Goal: Task Accomplishment & Management: Complete application form

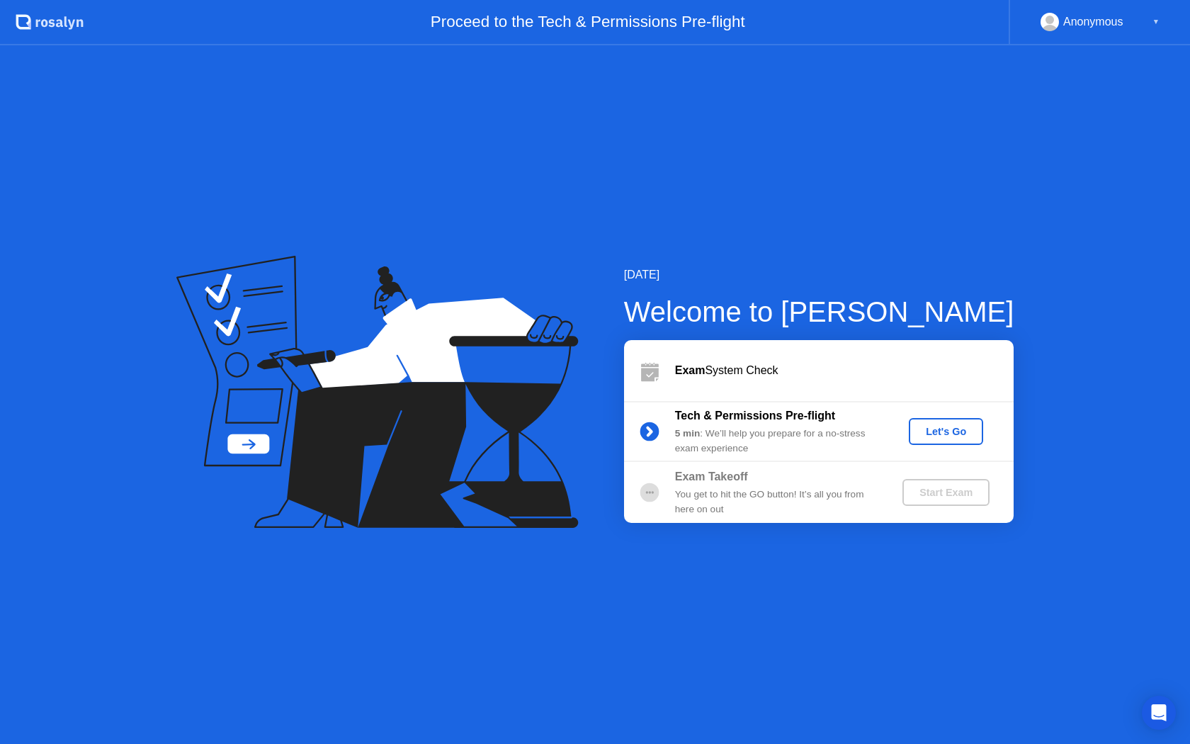
click at [966, 436] on div "Let's Go" at bounding box center [945, 431] width 63 height 11
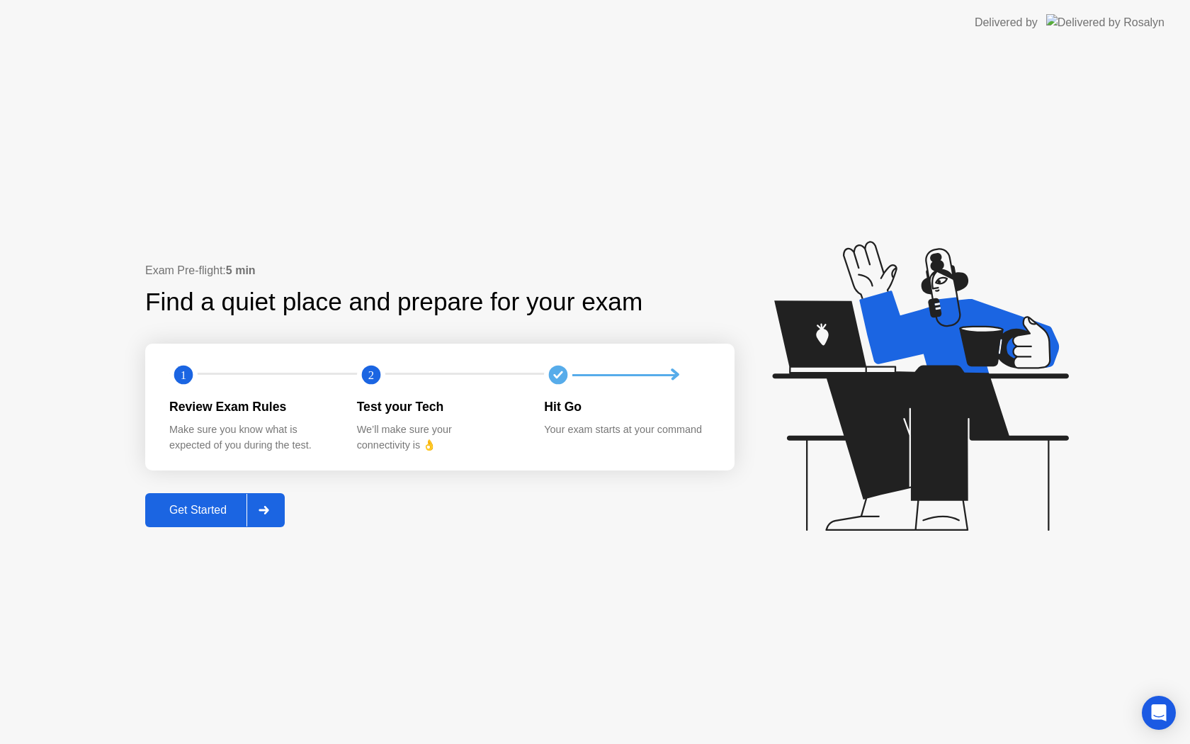
click at [207, 516] on div "Get Started" at bounding box center [197, 509] width 97 height 13
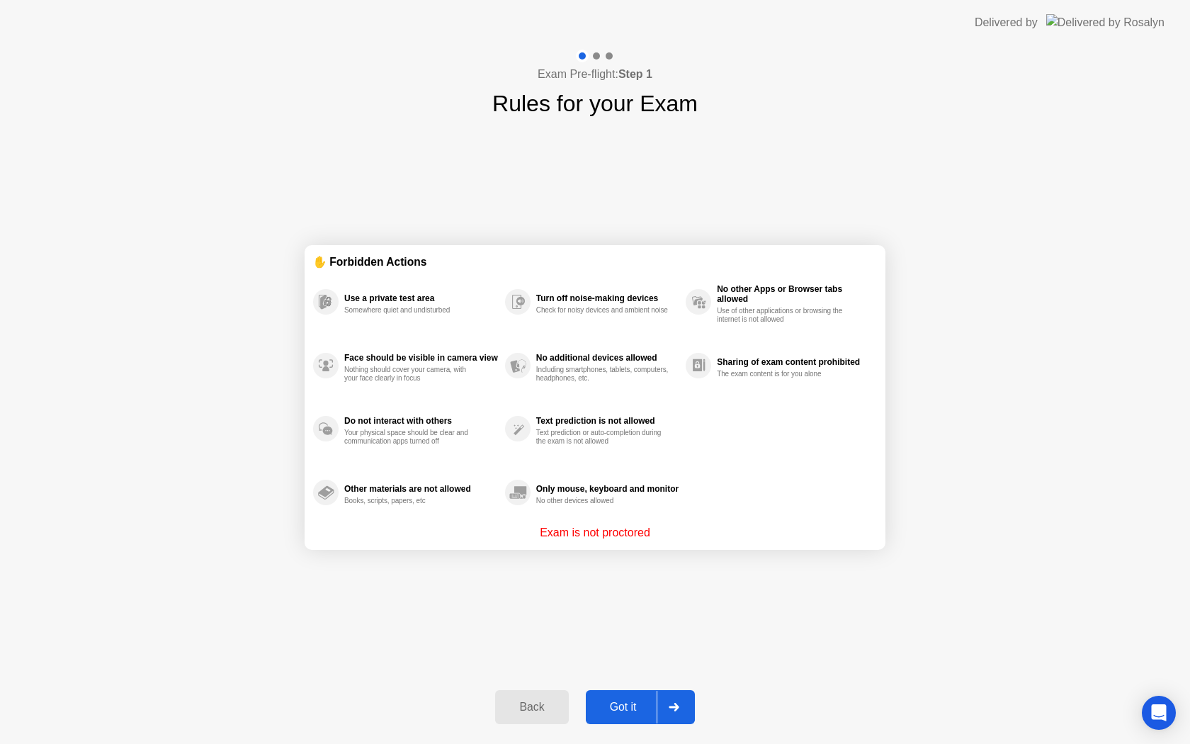
click at [627, 712] on div "Got it" at bounding box center [623, 706] width 67 height 13
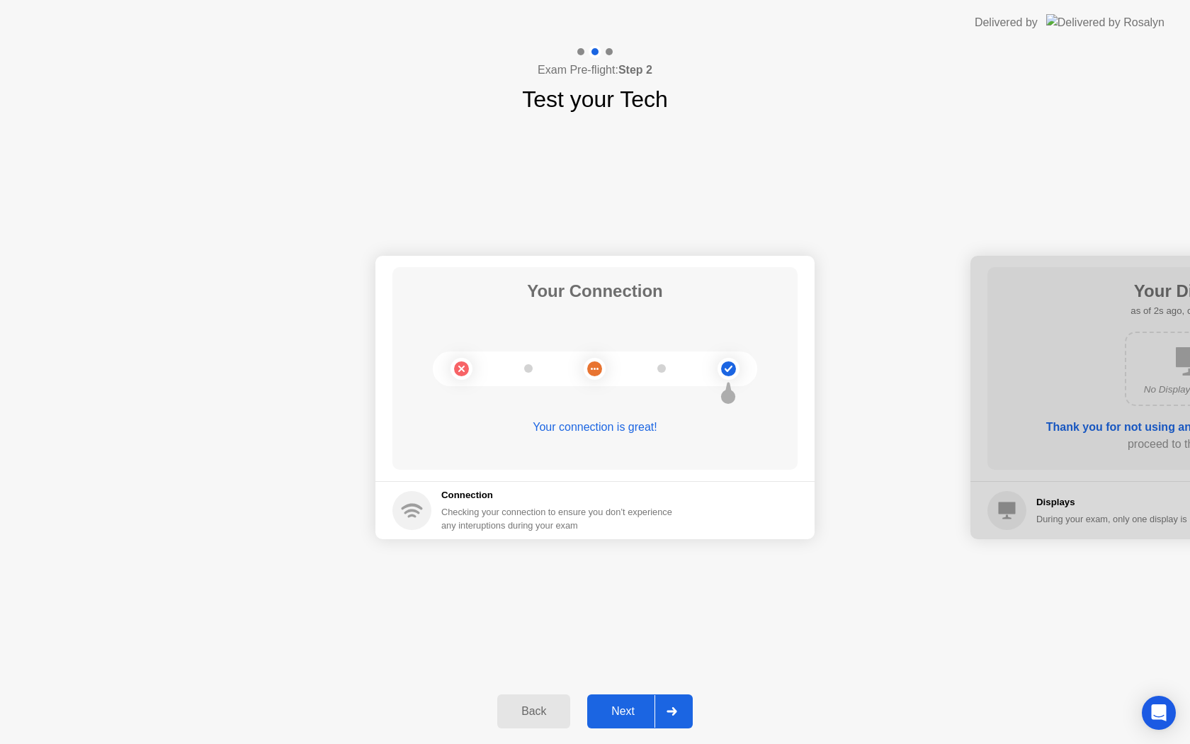
click at [627, 712] on div "Next" at bounding box center [622, 711] width 63 height 13
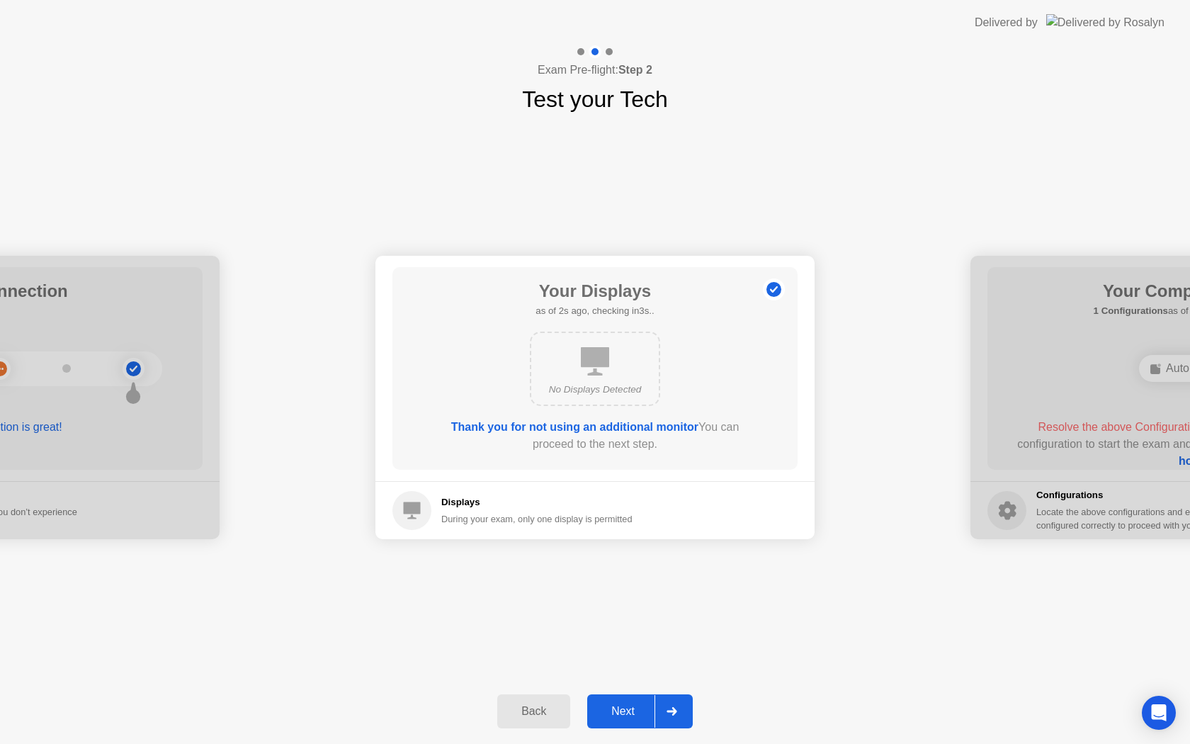
click at [627, 712] on div "Next" at bounding box center [622, 711] width 63 height 13
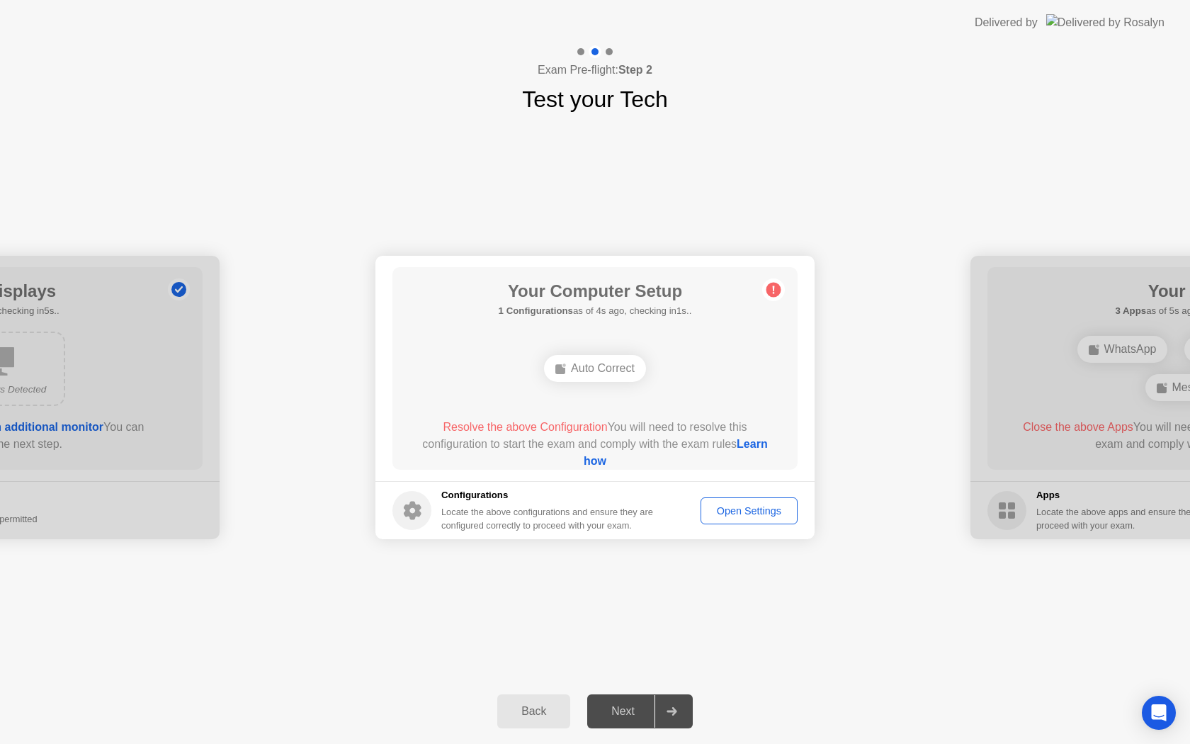
click at [588, 368] on div "Auto Correct" at bounding box center [595, 368] width 102 height 27
click at [787, 510] on div "Open Settings" at bounding box center [748, 510] width 87 height 11
click at [586, 369] on div "Auto Correct" at bounding box center [595, 368] width 102 height 27
click at [585, 369] on div "Auto Correct" at bounding box center [595, 368] width 102 height 27
click at [586, 369] on div "Auto Correct" at bounding box center [595, 368] width 102 height 27
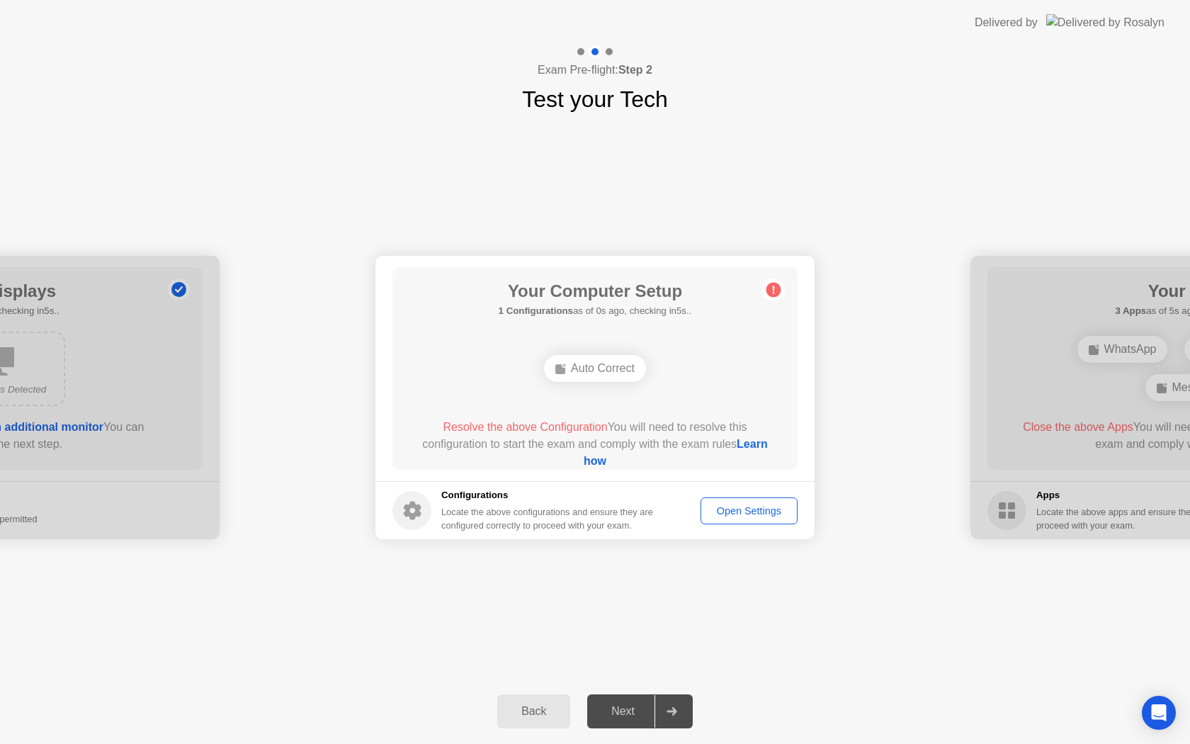
click at [608, 461] on link "Learn how" at bounding box center [676, 452] width 184 height 29
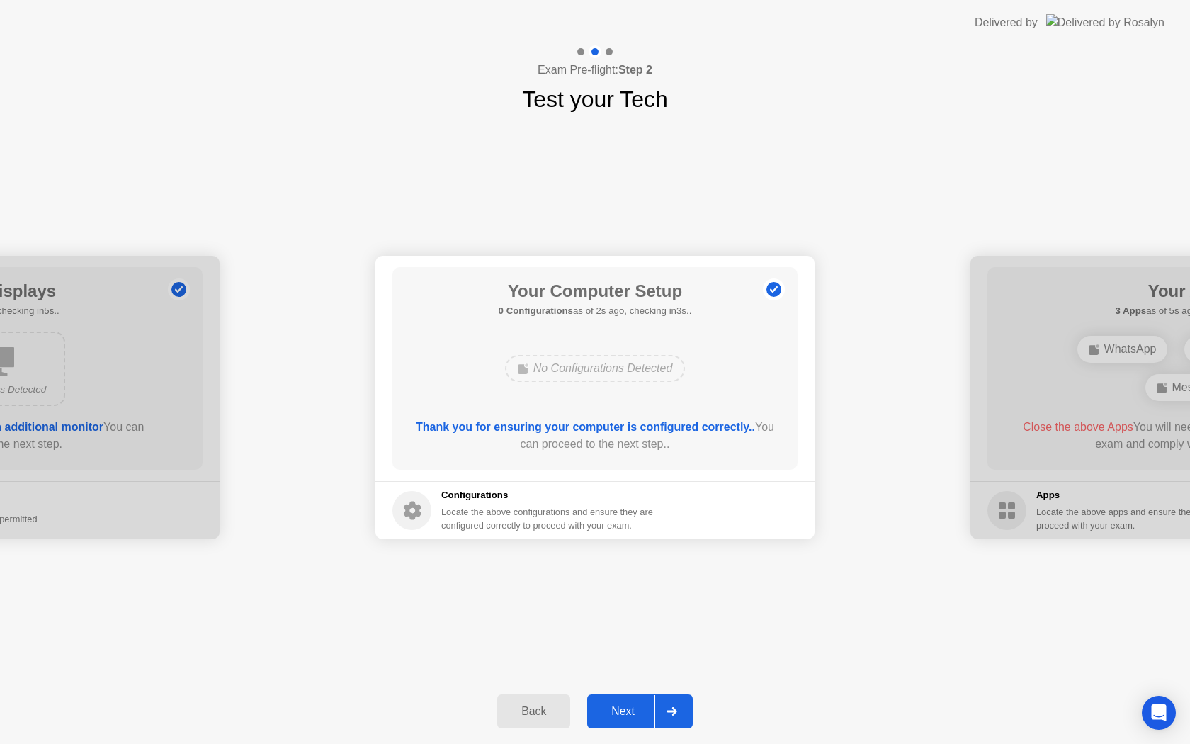
click at [700, 683] on div "Back Next" at bounding box center [595, 710] width 1190 height 65
click at [619, 715] on div "Next" at bounding box center [622, 711] width 63 height 13
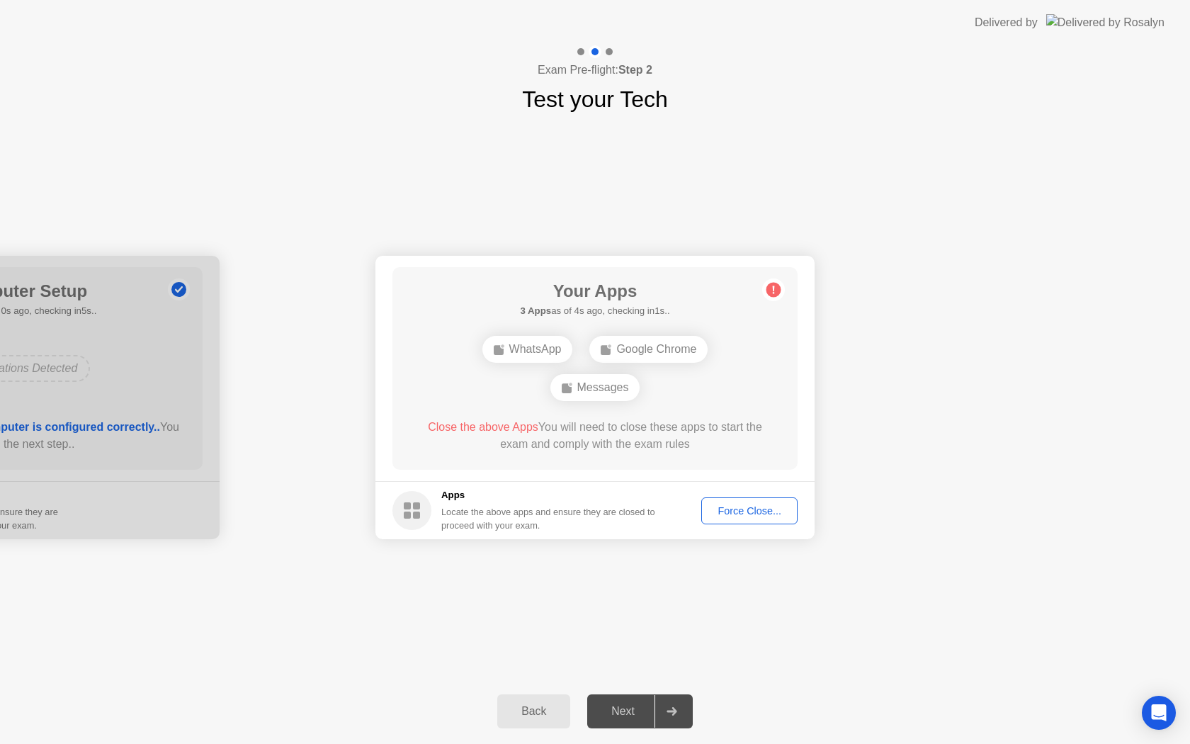
click at [731, 508] on div "Force Close..." at bounding box center [749, 510] width 86 height 11
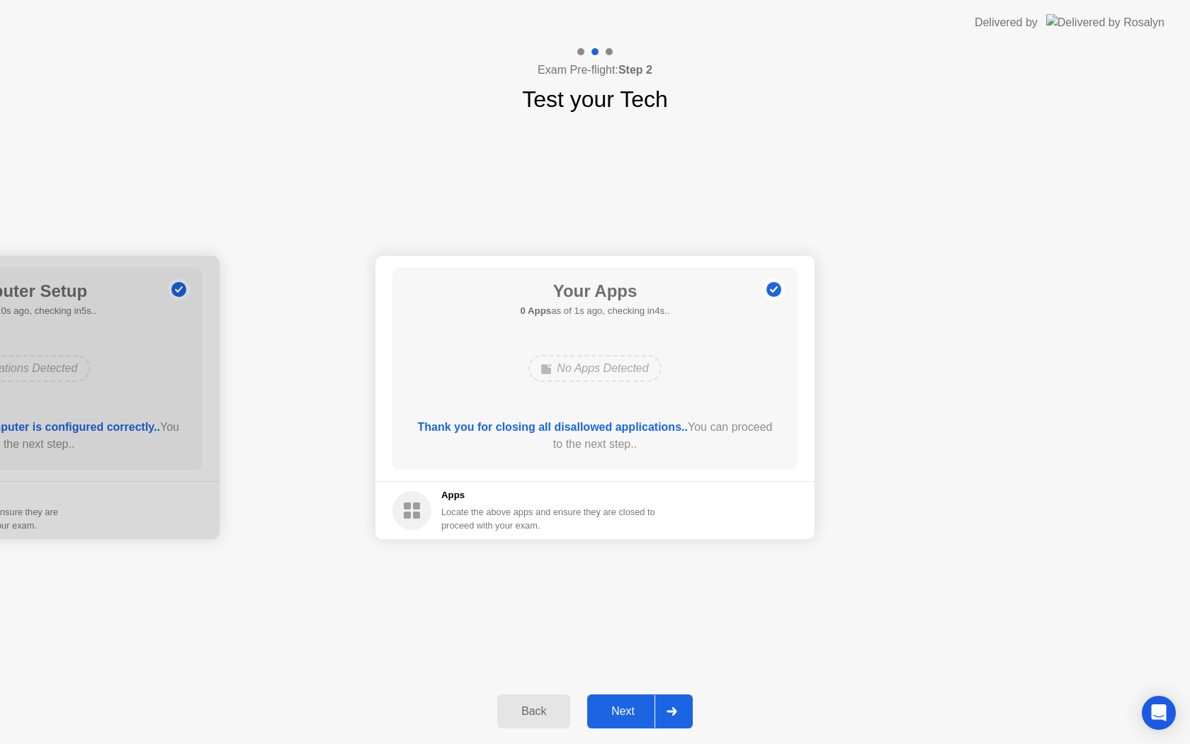
click at [618, 719] on button "Next" at bounding box center [640, 711] width 106 height 34
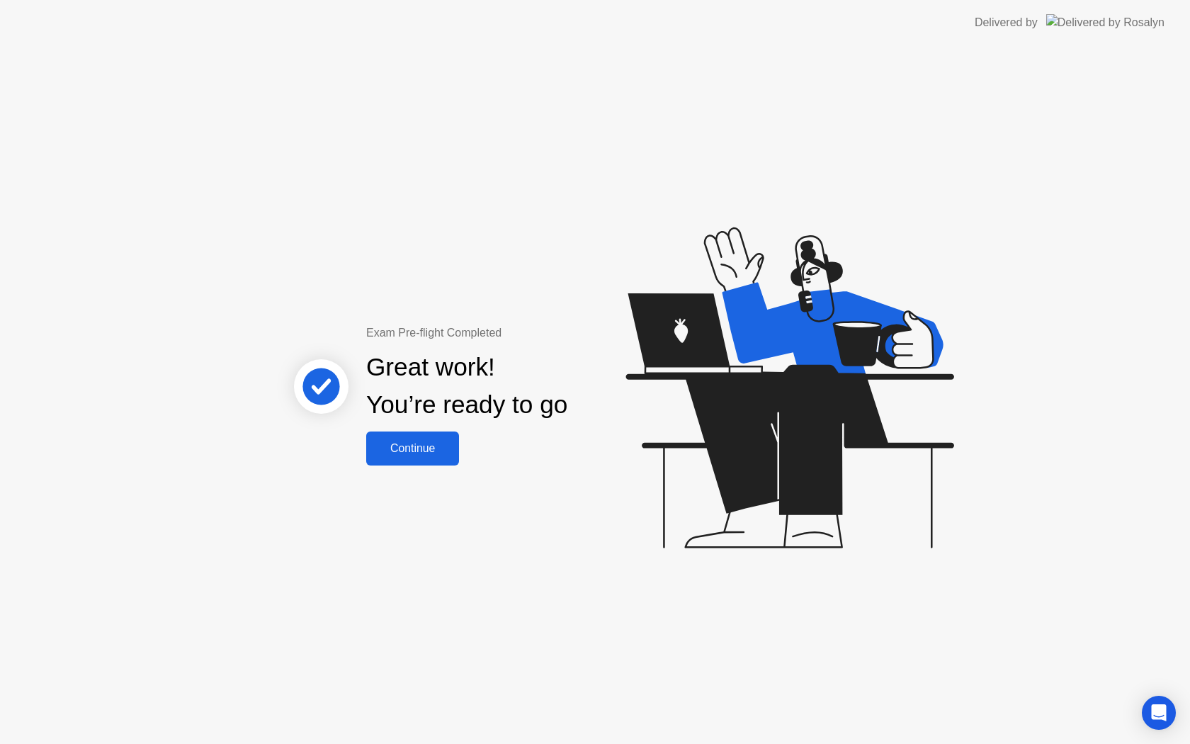
click at [421, 455] on div "Continue" at bounding box center [412, 448] width 84 height 13
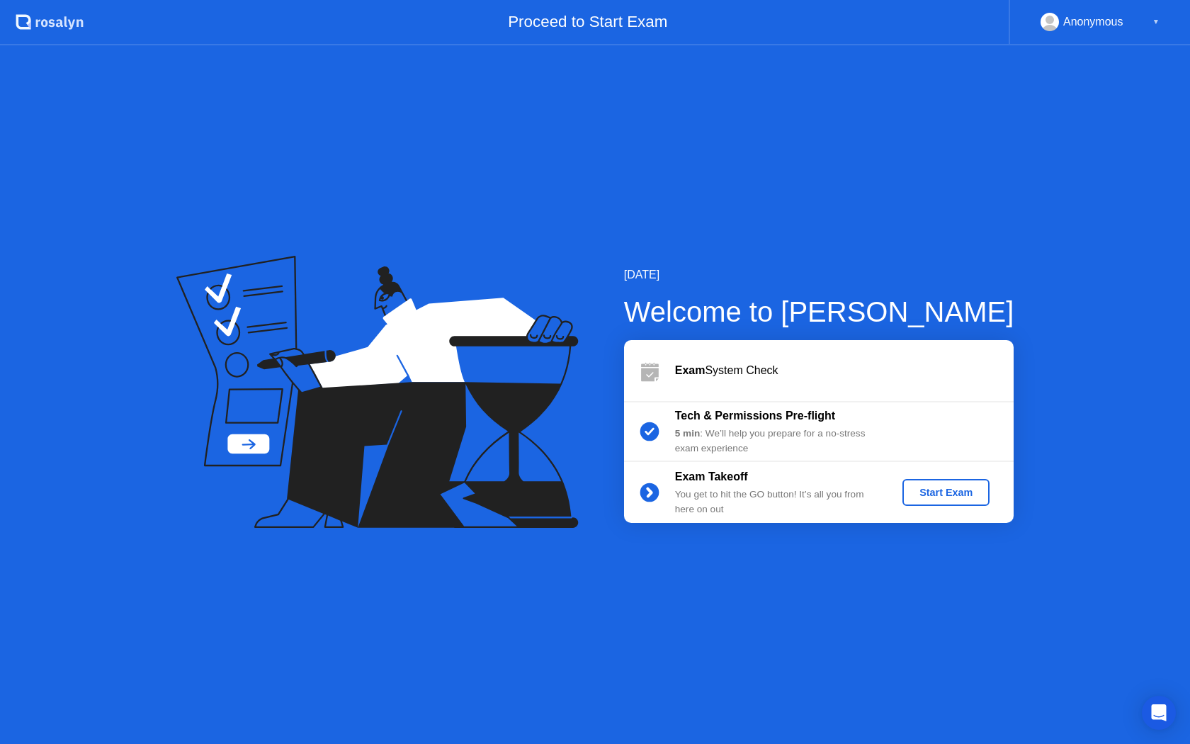
click at [941, 493] on div "Start Exam" at bounding box center [946, 492] width 76 height 11
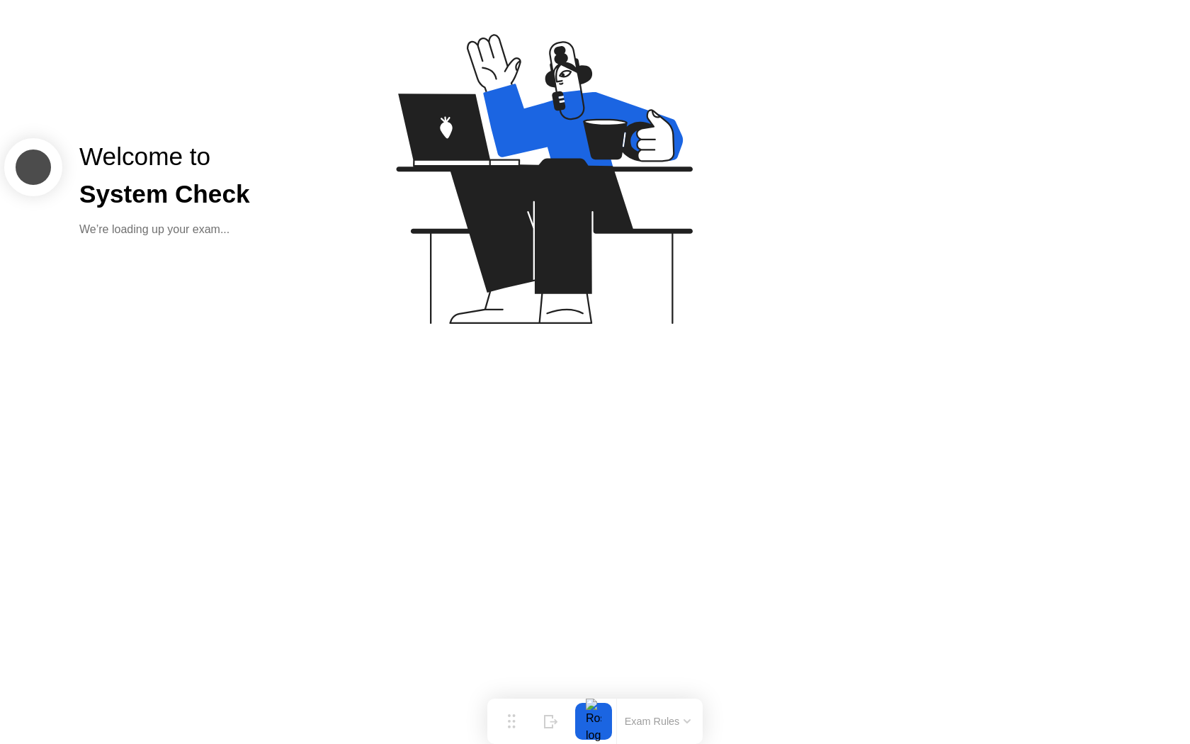
click at [674, 727] on button "Exam Rules" at bounding box center [657, 721] width 75 height 13
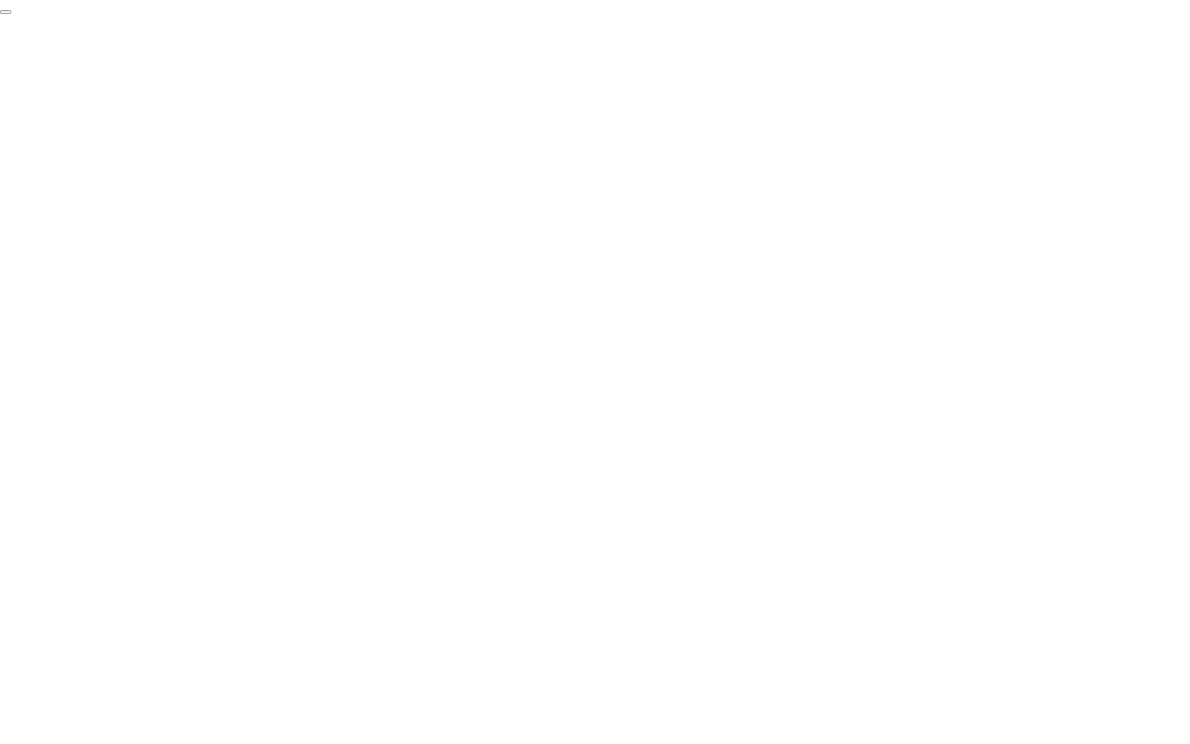
click div "End Proctoring Session"
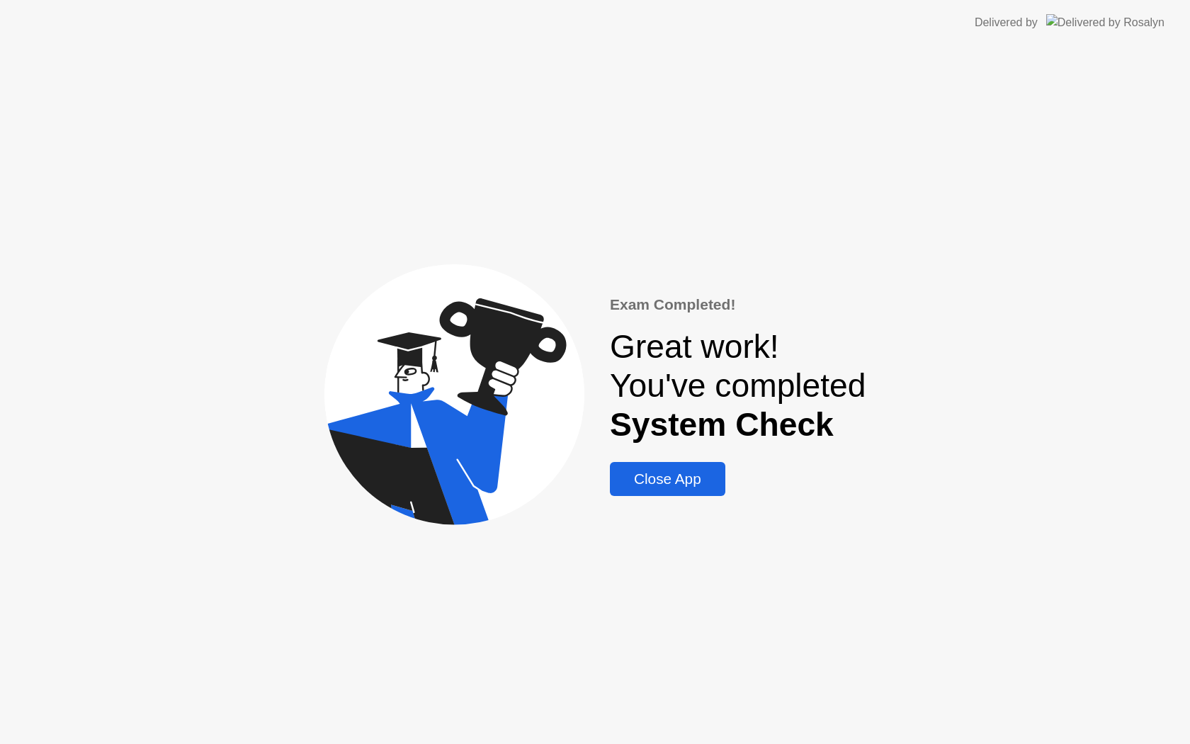
click at [697, 477] on div "Close App" at bounding box center [667, 478] width 107 height 17
